Goal: Information Seeking & Learning: Learn about a topic

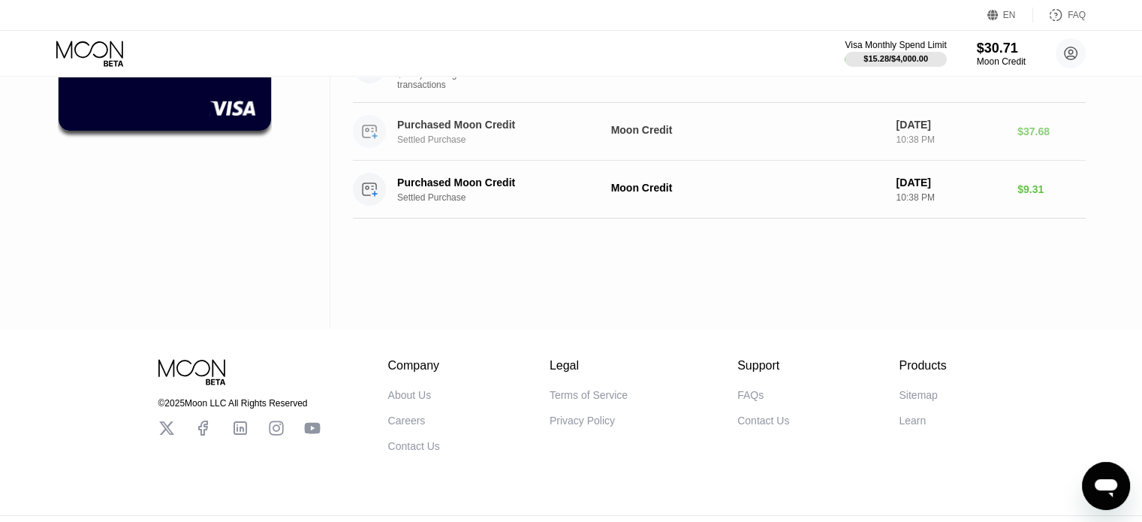
scroll to position [228, 0]
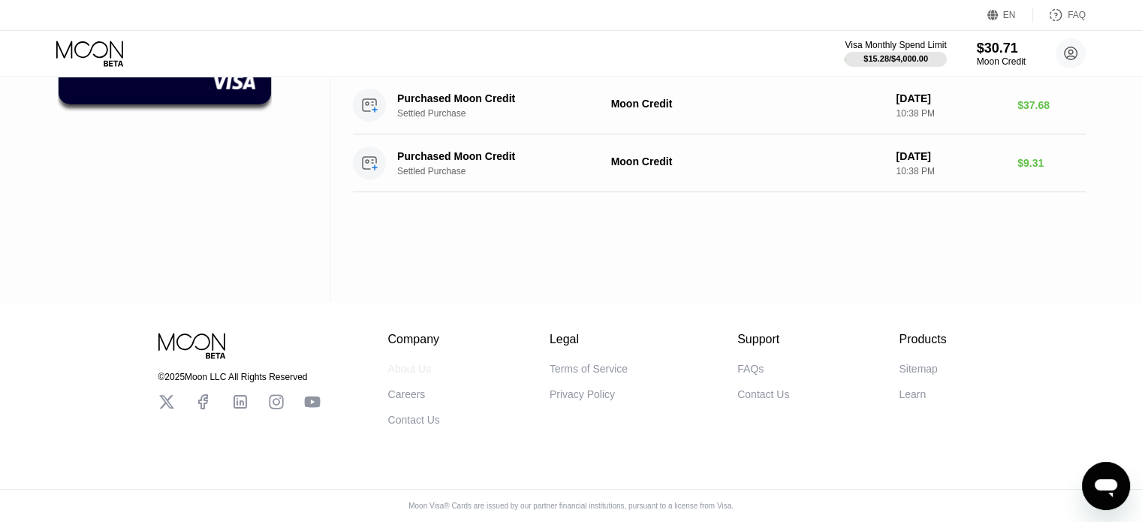
click at [403, 363] on div "About Us" at bounding box center [410, 369] width 44 height 12
click at [580, 363] on div "Terms of Service" at bounding box center [588, 369] width 78 height 12
